Goal: Transaction & Acquisition: Download file/media

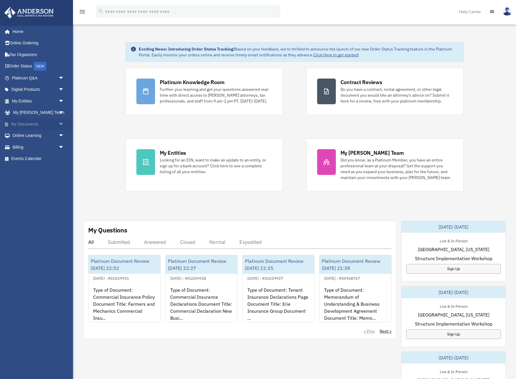
click at [56, 125] on link "My Documents arrow_drop_down" at bounding box center [38, 124] width 69 height 12
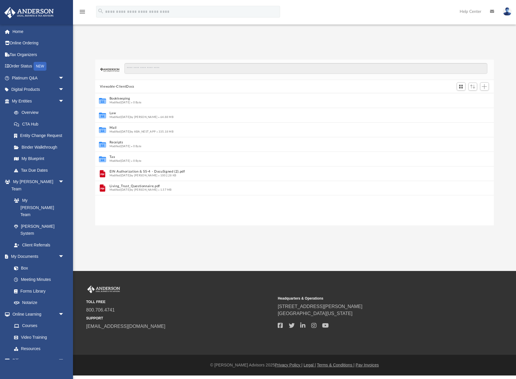
scroll to position [0, 0]
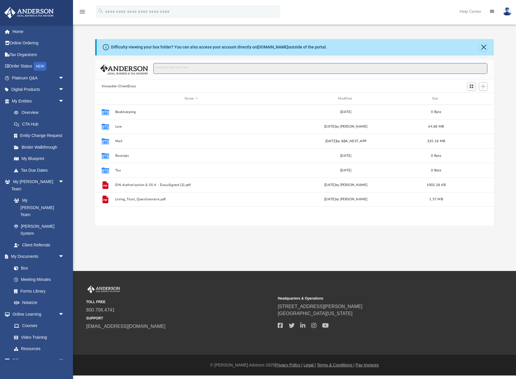
click at [170, 68] on input "Search files and folders" at bounding box center [320, 68] width 334 height 11
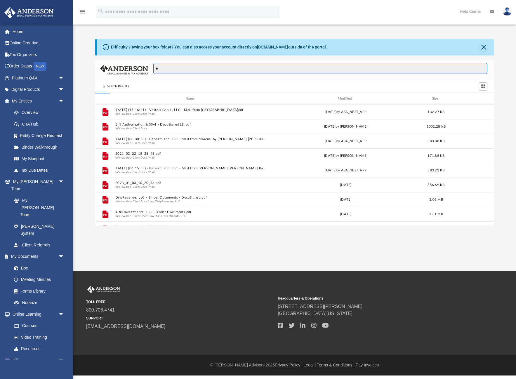
type input "*"
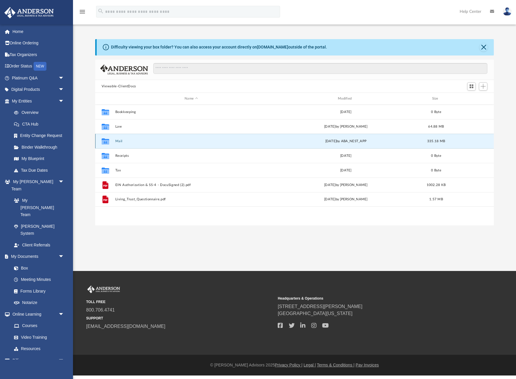
click at [116, 141] on button "Mail" at bounding box center [191, 141] width 152 height 4
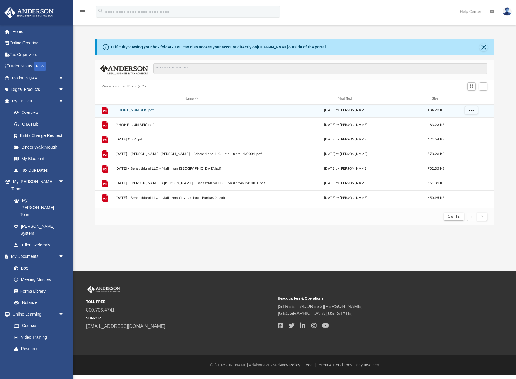
scroll to position [0, 0]
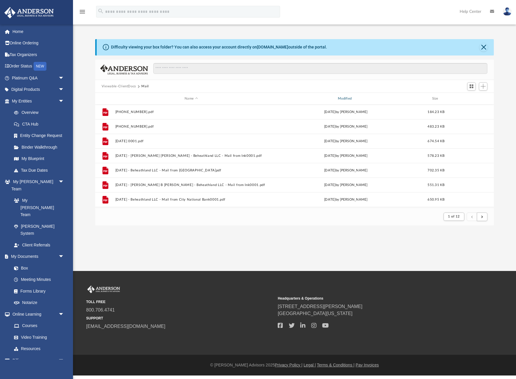
click at [348, 101] on div "Modified" at bounding box center [345, 98] width 152 height 5
click at [345, 98] on div "Modified" at bounding box center [345, 98] width 152 height 5
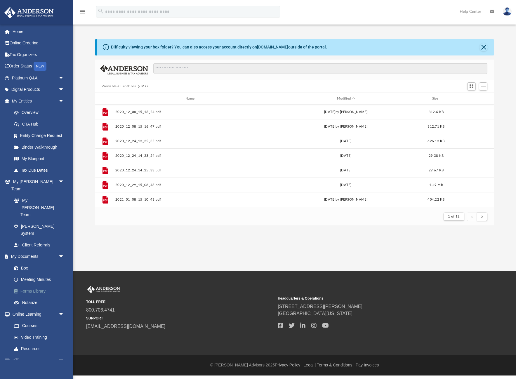
click at [37, 285] on link "Forms Library" at bounding box center [40, 291] width 65 height 12
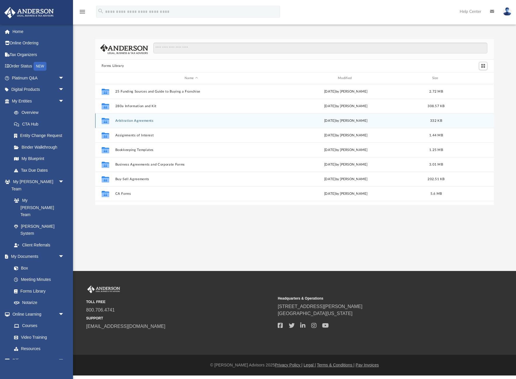
scroll to position [132, 398]
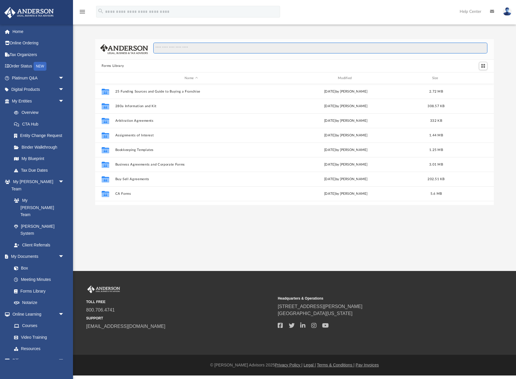
click at [203, 49] on input "Search files and folders" at bounding box center [320, 48] width 334 height 11
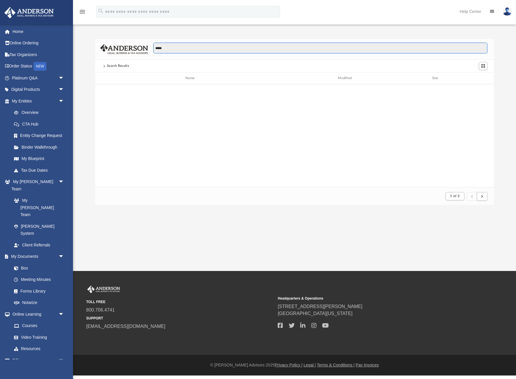
scroll to position [0, 0]
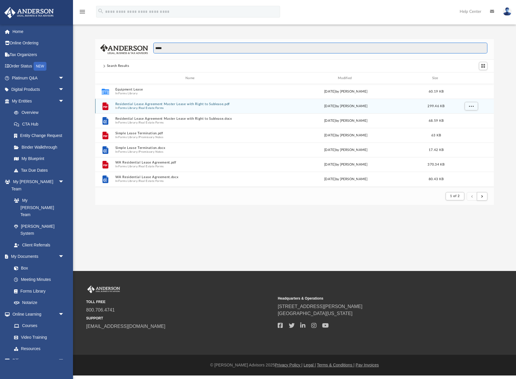
type input "*****"
click at [168, 107] on span "In Forms Library / Real Estate Forms" at bounding box center [191, 108] width 152 height 4
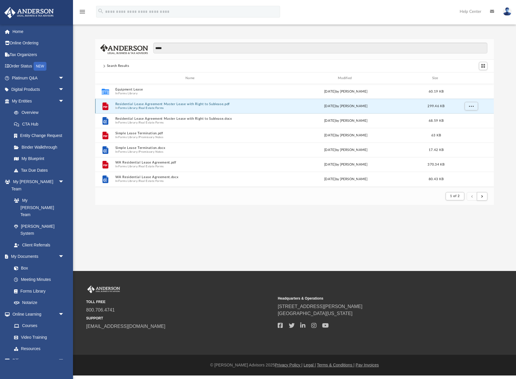
click at [170, 105] on button "Residential Lease Agreement Master Lease with Right to Sublease.pdf" at bounding box center [191, 104] width 152 height 4
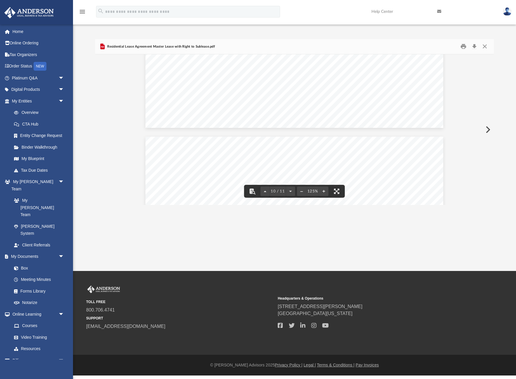
scroll to position [3861, 0]
click at [482, 46] on button "Close" at bounding box center [484, 46] width 11 height 9
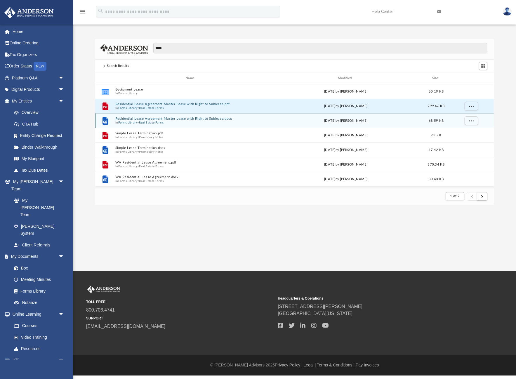
click at [158, 118] on button "Residential Lease Agreement Master Lease with Right to Sublease.docx" at bounding box center [191, 119] width 152 height 4
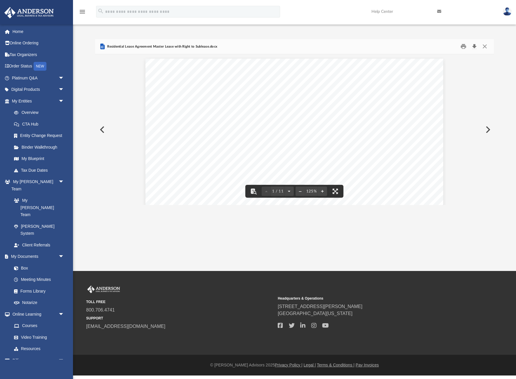
click at [474, 46] on button "Download" at bounding box center [474, 46] width 11 height 9
drag, startPoint x: 461, startPoint y: 47, endPoint x: 487, endPoint y: 48, distance: 26.3
click at [486, 49] on div "Preview" at bounding box center [473, 46] width 32 height 9
click at [483, 46] on button "Close" at bounding box center [484, 46] width 11 height 9
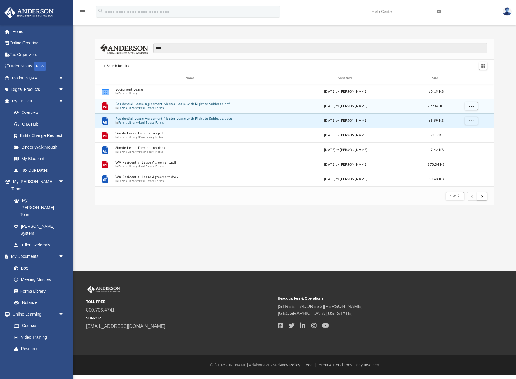
click at [144, 104] on button "Residential Lease Agreement Master Lease with Right to Sublease.pdf" at bounding box center [191, 104] width 152 height 4
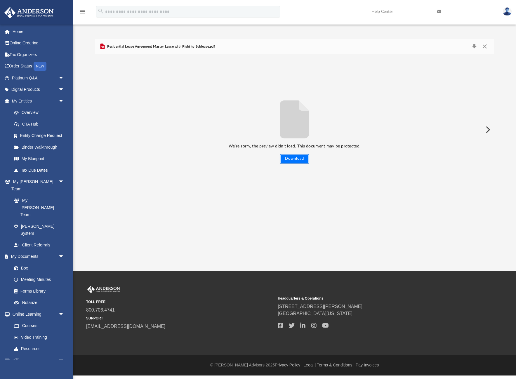
click at [293, 158] on button "Download" at bounding box center [294, 158] width 29 height 9
